Goal: Check status

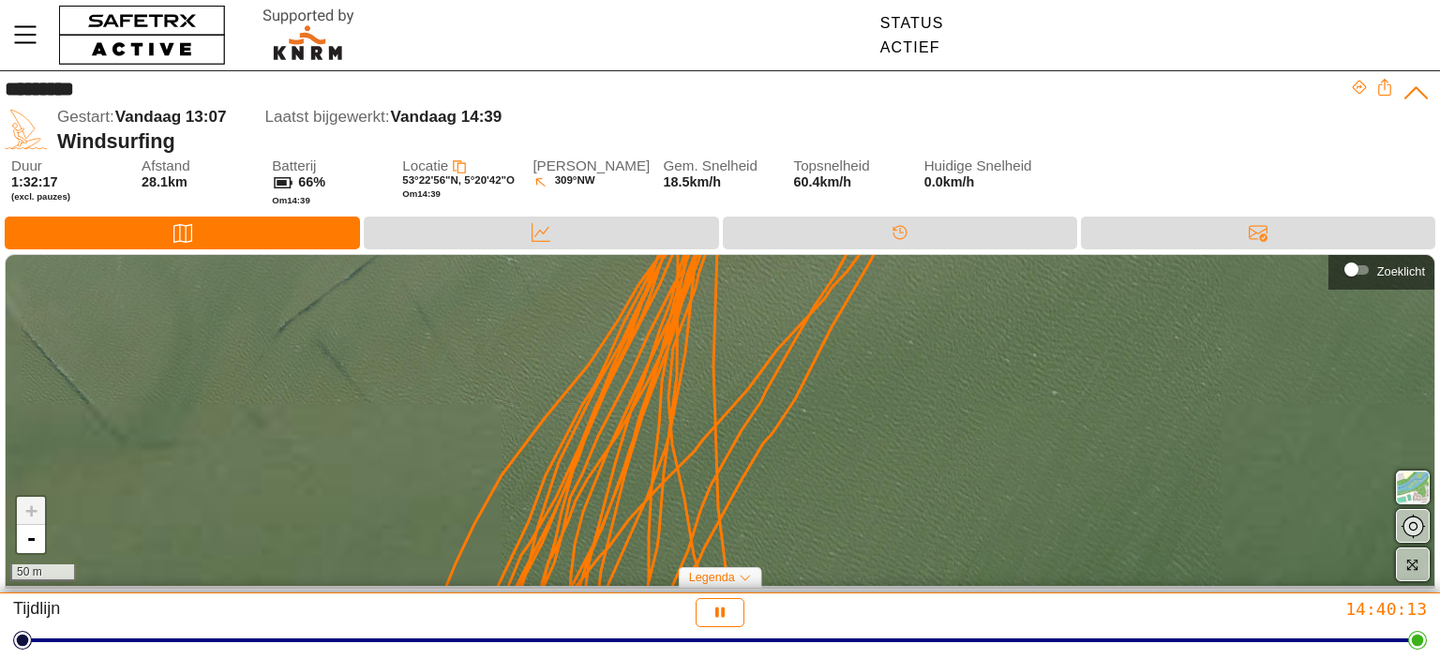
click at [712, 303] on div "+ - 50 m" at bounding box center [720, 421] width 1429 height 332
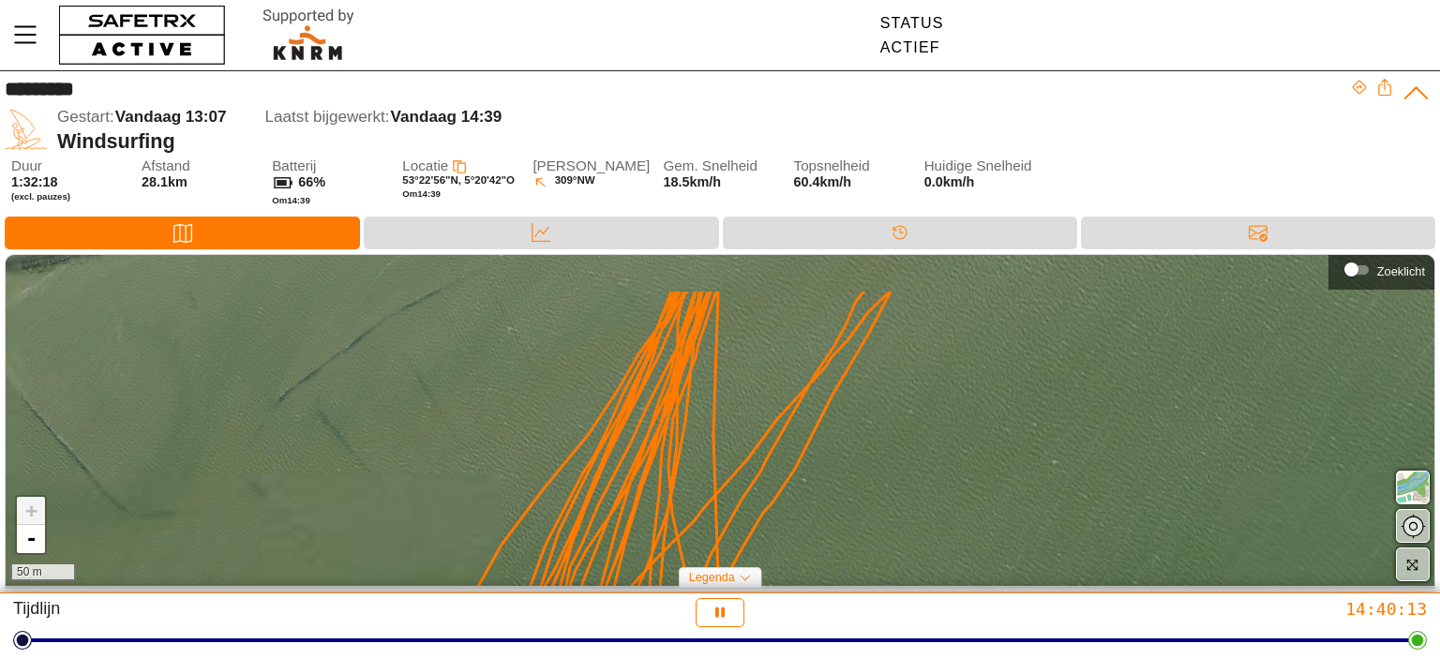
drag, startPoint x: 712, startPoint y: 376, endPoint x: 714, endPoint y: 457, distance: 81.6
click at [713, 413] on div "+ - 50 m" at bounding box center [720, 421] width 1429 height 332
click at [714, 502] on icon at bounding box center [661, 491] width 458 height 398
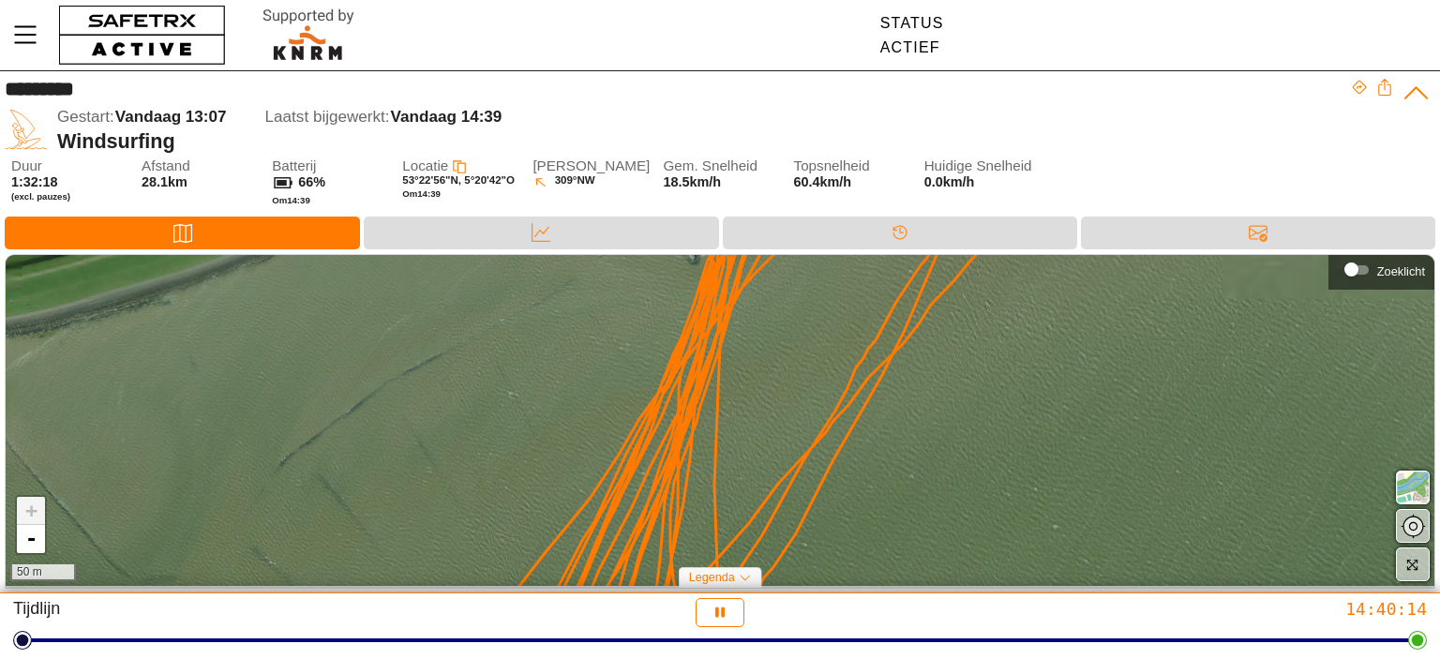
click at [711, 555] on div "+ - 50 m" at bounding box center [720, 421] width 1429 height 332
click at [710, 341] on div "+ - 50 m" at bounding box center [720, 421] width 1429 height 332
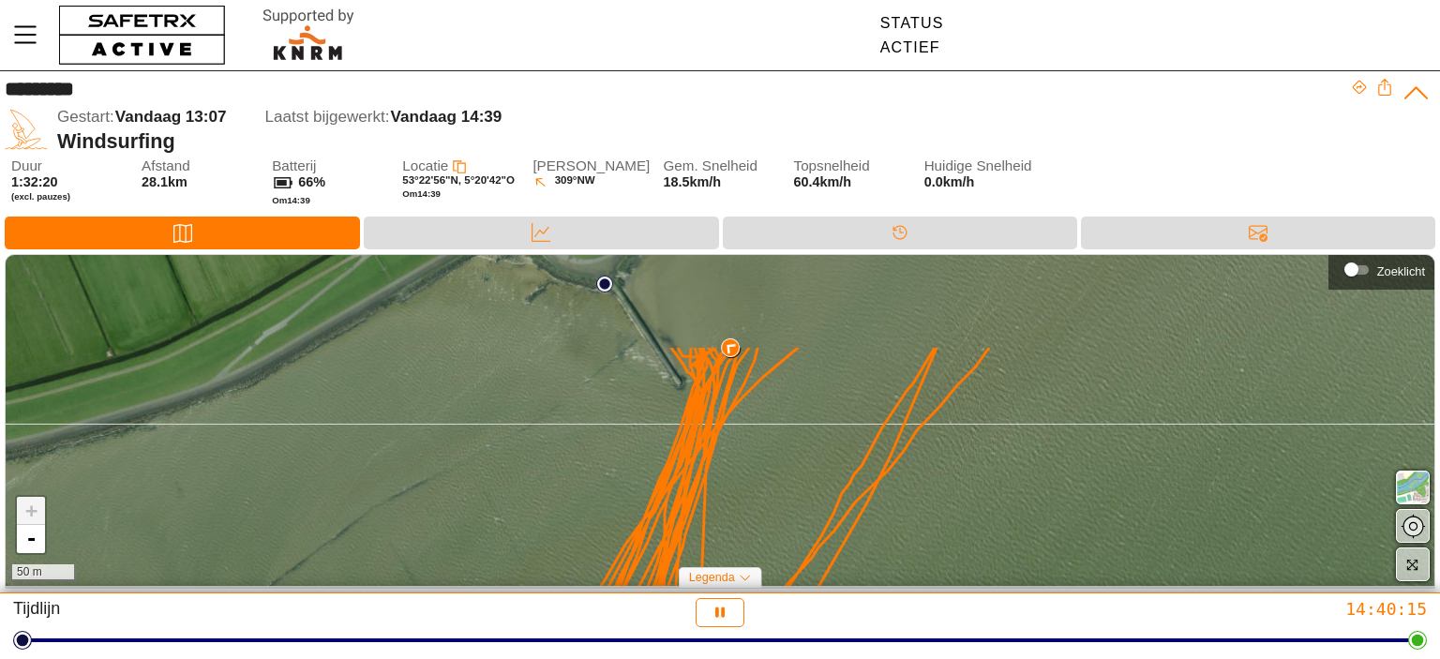
drag, startPoint x: 710, startPoint y: 341, endPoint x: 694, endPoint y: 485, distance: 144.3
click at [696, 472] on div "+ - 50 m" at bounding box center [720, 421] width 1429 height 332
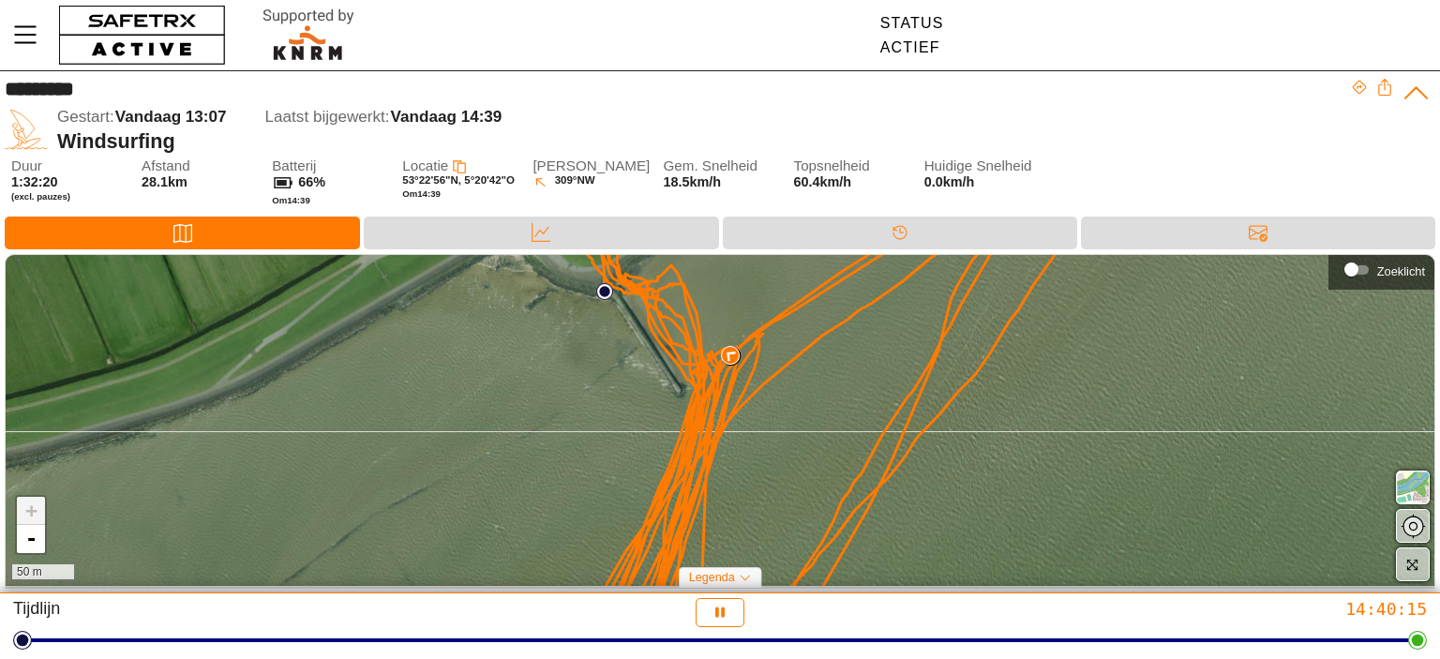
click at [682, 531] on icon at bounding box center [825, 421] width 496 height 398
click at [705, 392] on icon at bounding box center [825, 421] width 496 height 398
click at [690, 443] on icon at bounding box center [825, 421] width 496 height 398
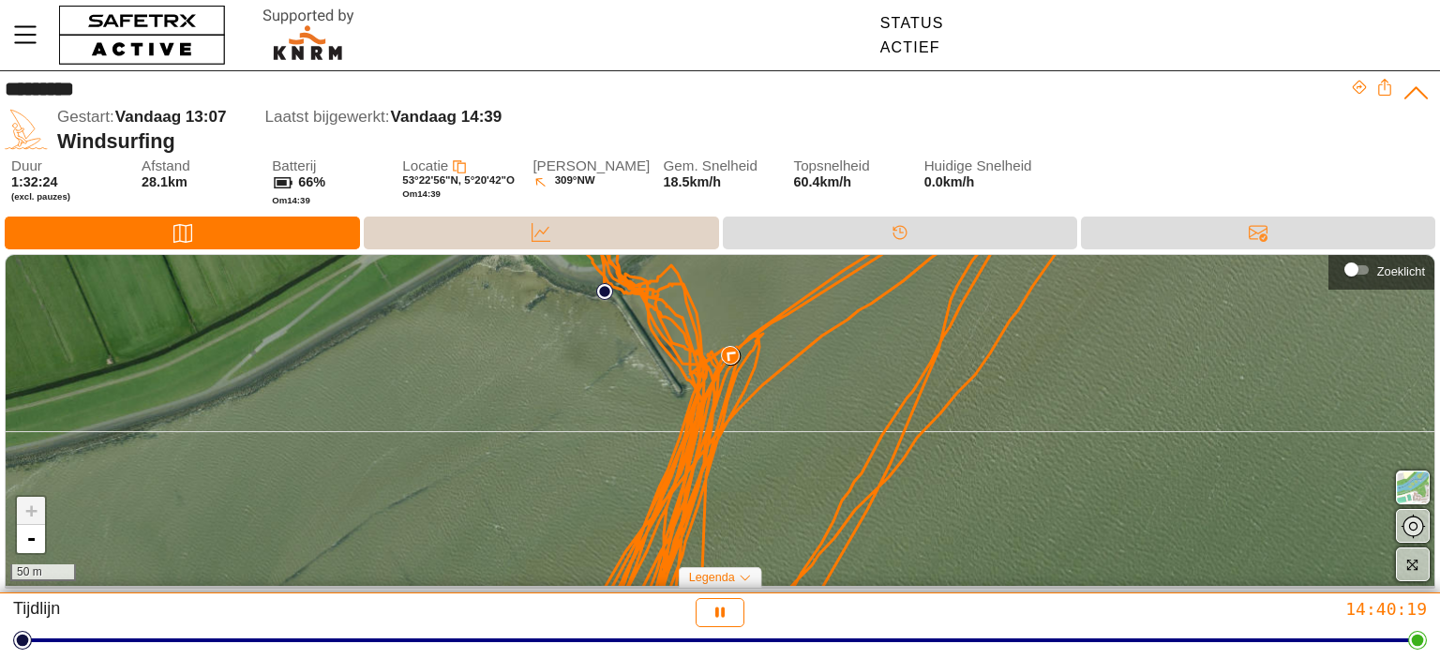
click at [524, 230] on div "Data" at bounding box center [540, 232] width 37 height 28
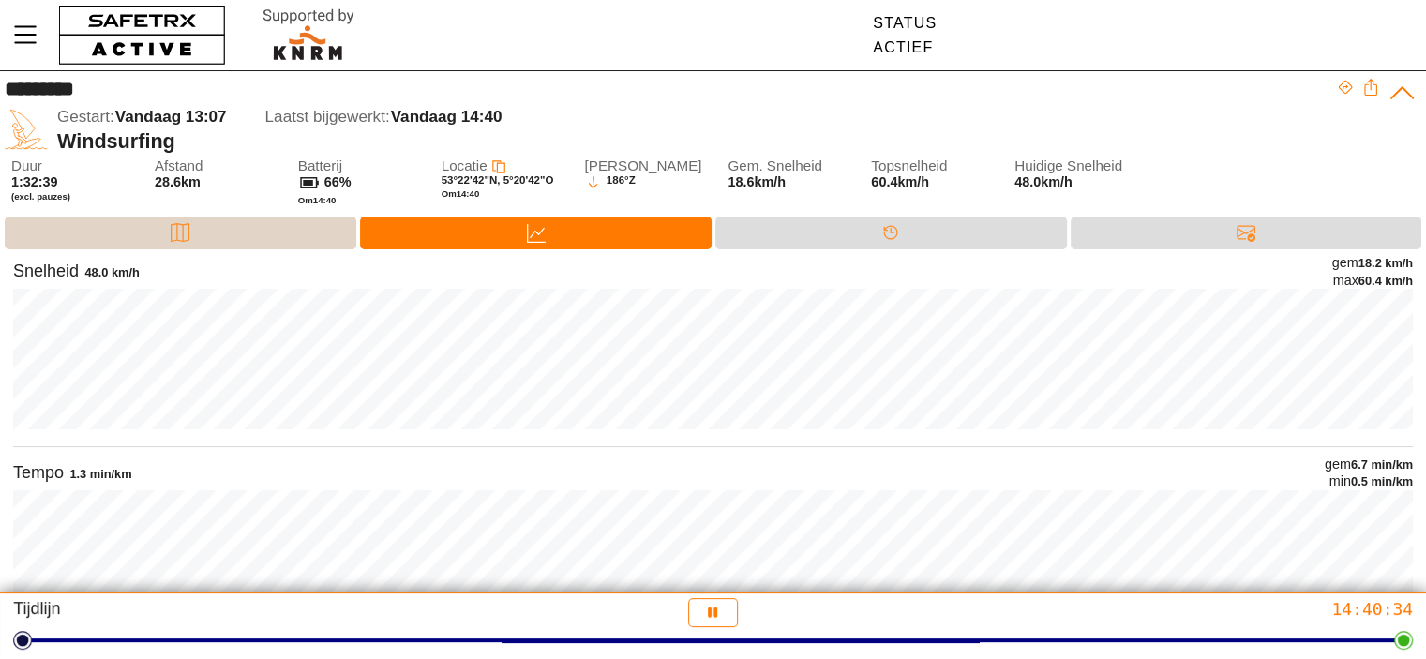
click at [225, 229] on div "Kaart" at bounding box center [181, 233] width 352 height 33
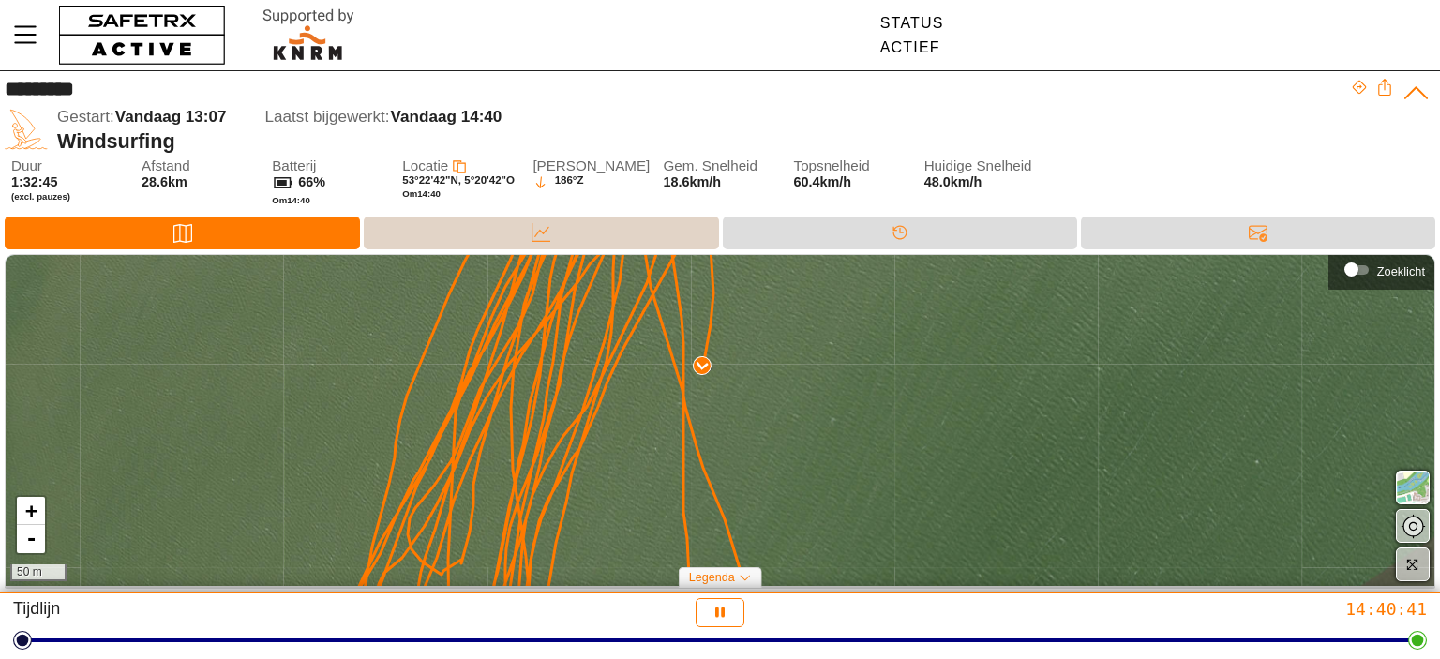
click at [592, 232] on div "Data" at bounding box center [541, 233] width 354 height 33
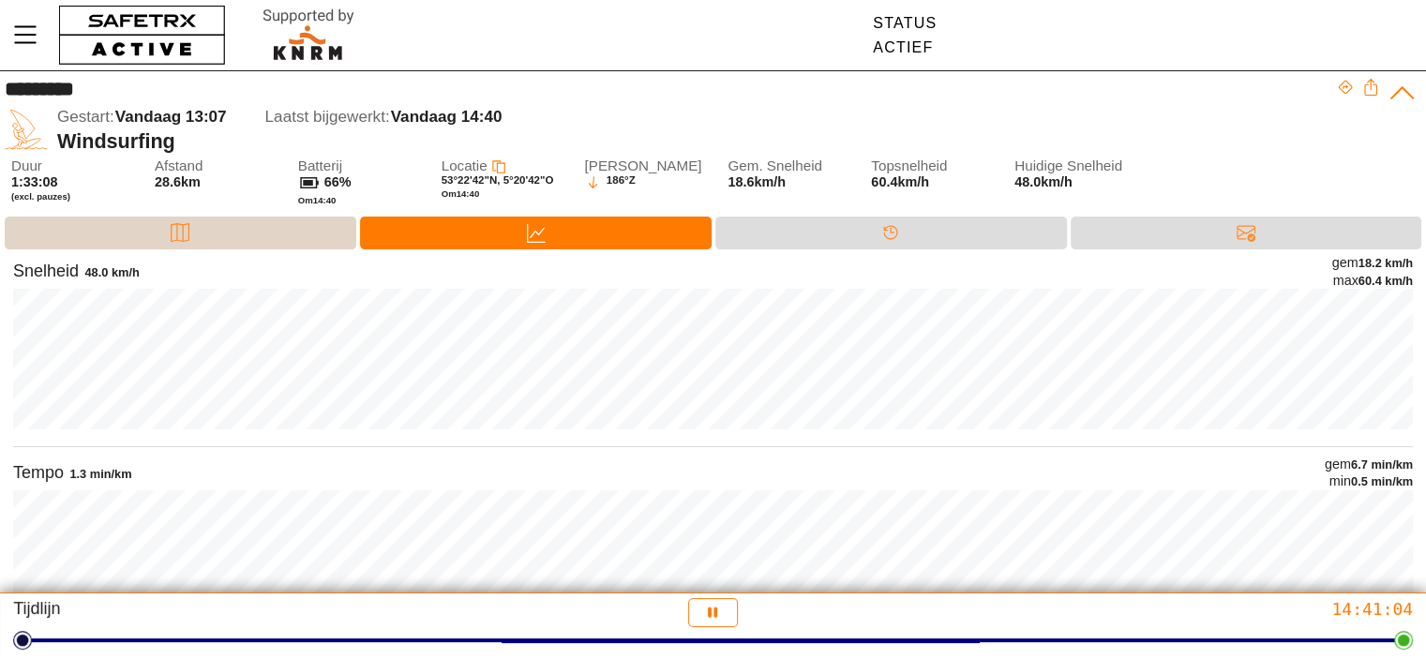
click at [130, 229] on div "Kaart" at bounding box center [181, 233] width 352 height 33
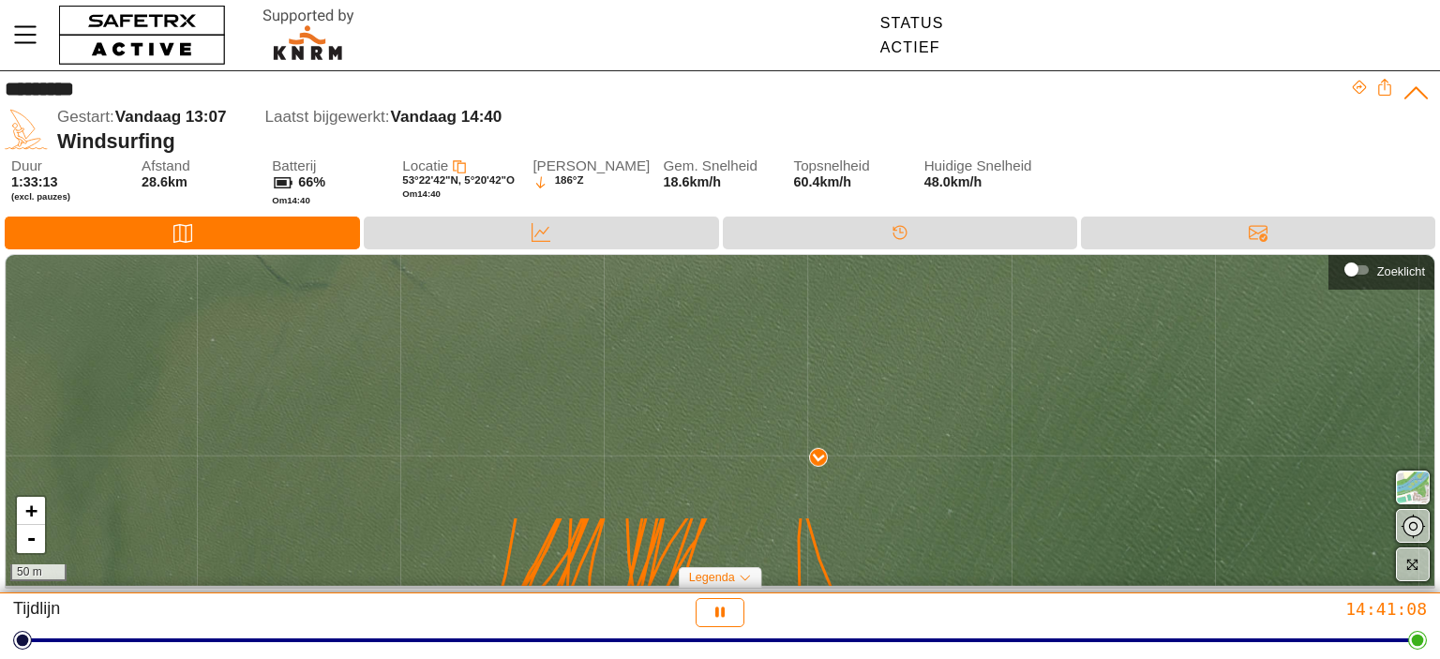
drag, startPoint x: 551, startPoint y: 295, endPoint x: 744, endPoint y: 604, distance: 363.9
click at [744, 604] on div "********* Gestart: Vandaag 13:07 Laatst bijgewerkt: Vandaag 14:40 Windsurfing D…" at bounding box center [720, 329] width 1440 height 659
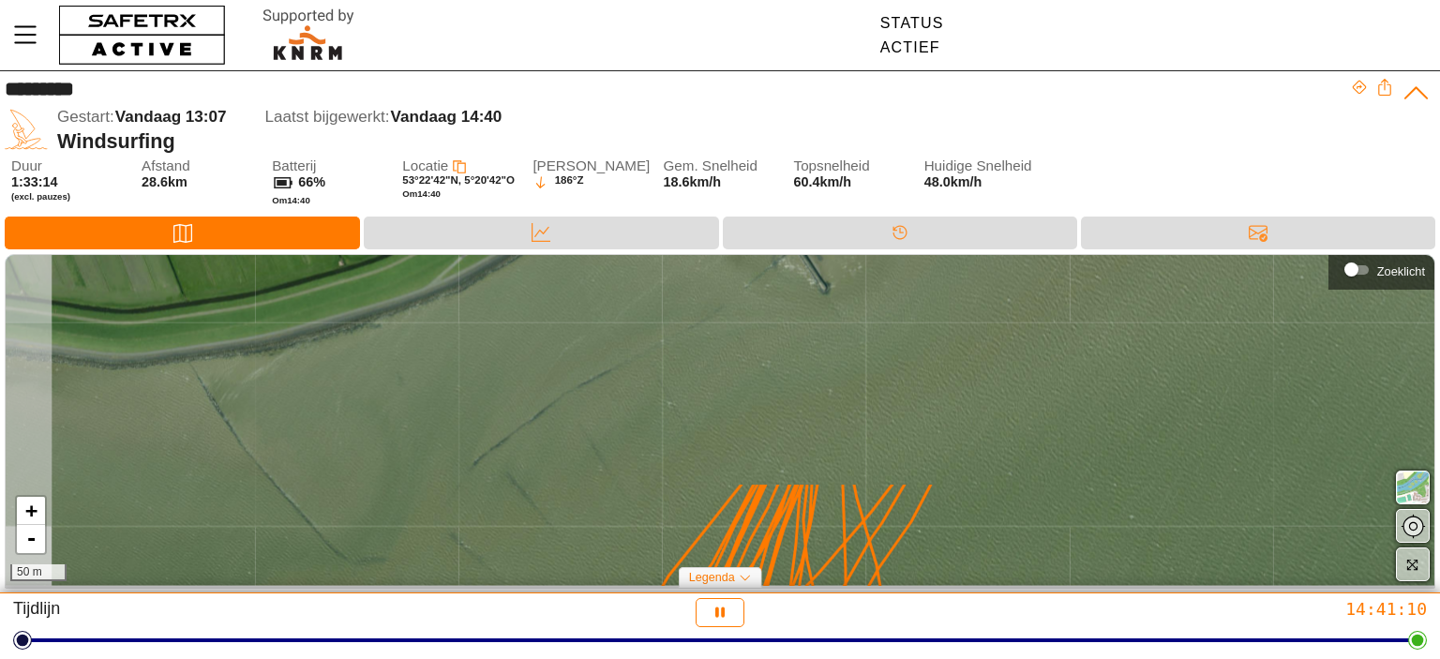
drag, startPoint x: 720, startPoint y: 314, endPoint x: 773, endPoint y: 578, distance: 269.7
click at [773, 578] on div "+ - 50 m" at bounding box center [720, 421] width 1429 height 332
click at [774, 579] on div "+ - 50 m" at bounding box center [720, 421] width 1429 height 332
